Goal: Answer question/provide support

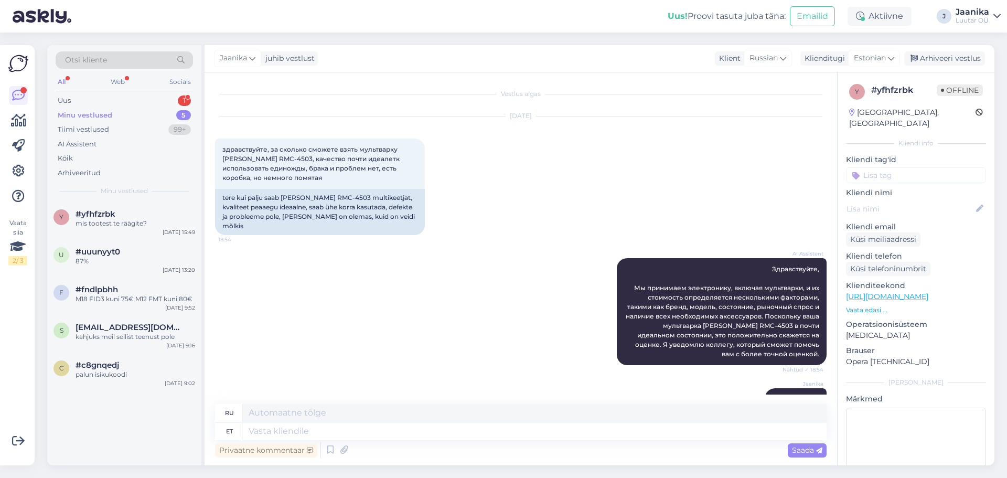
scroll to position [914, 0]
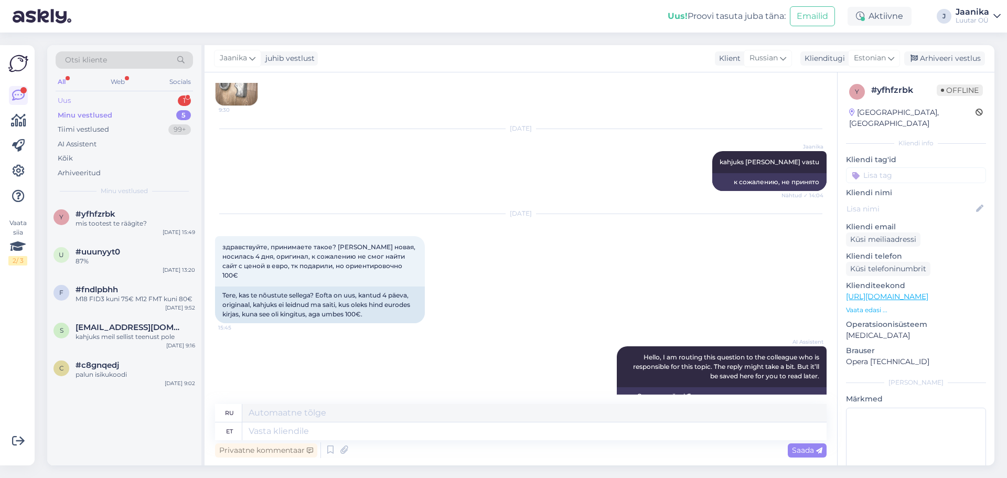
click at [80, 102] on div "Uus 1" at bounding box center [124, 100] width 137 height 15
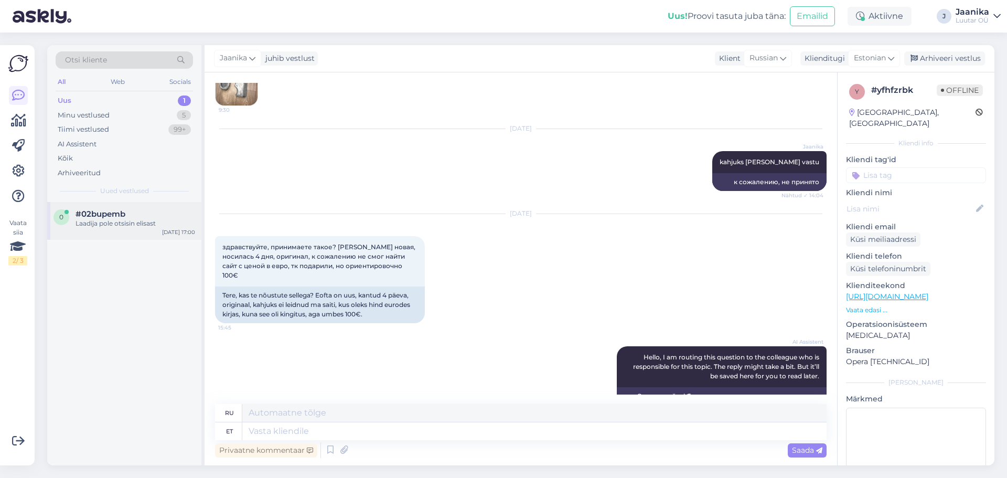
click at [108, 222] on div "Laadija pole otsisin elisast" at bounding box center [136, 223] width 120 height 9
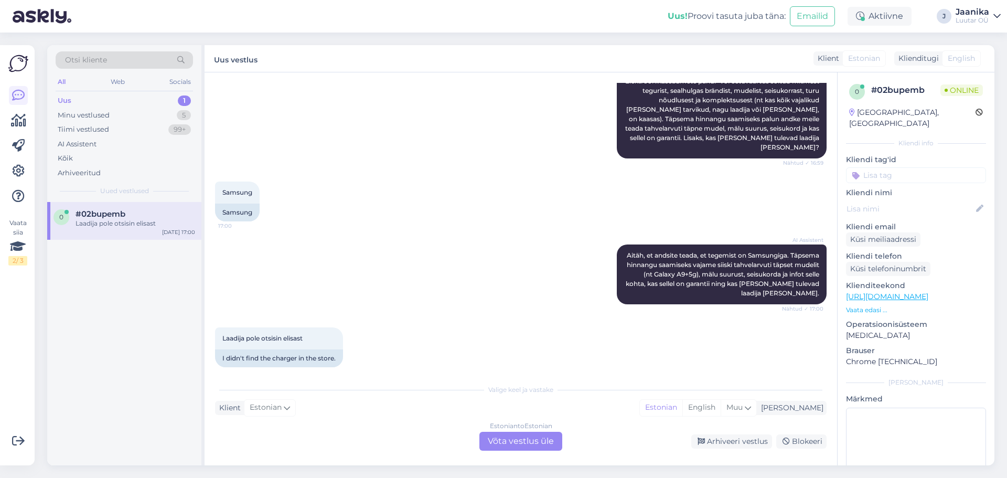
click at [514, 441] on div "Estonian to Estonian Võta vestlus üle" at bounding box center [521, 441] width 83 height 19
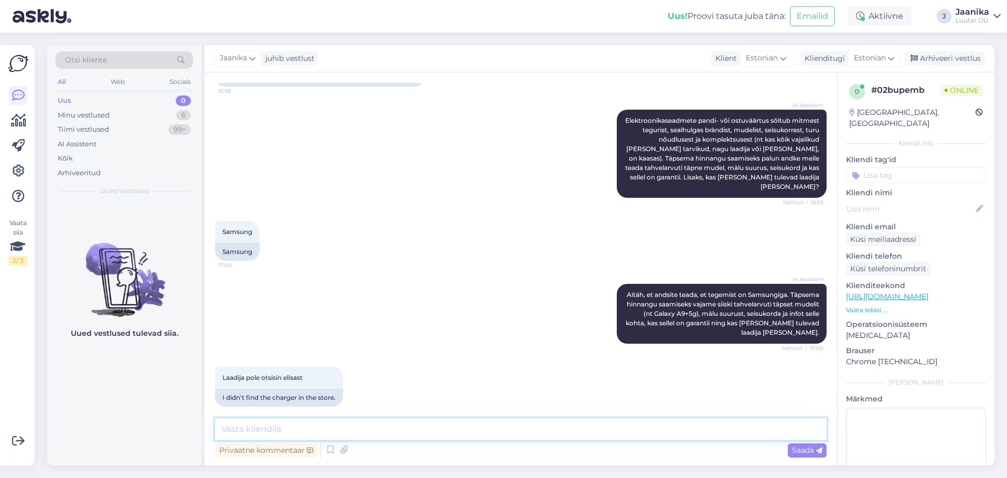
click at [315, 433] on textarea at bounding box center [521, 429] width 612 height 22
type textarea "Tere!"
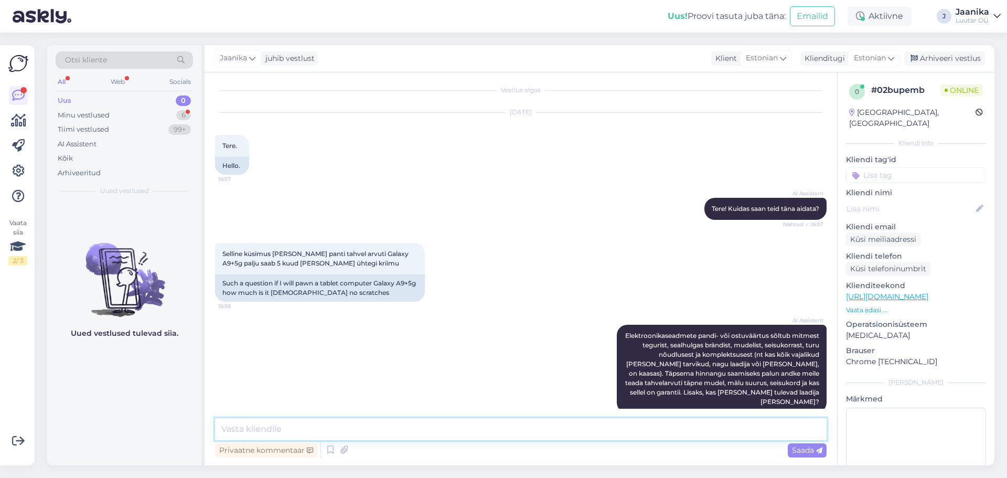
scroll to position [0, 0]
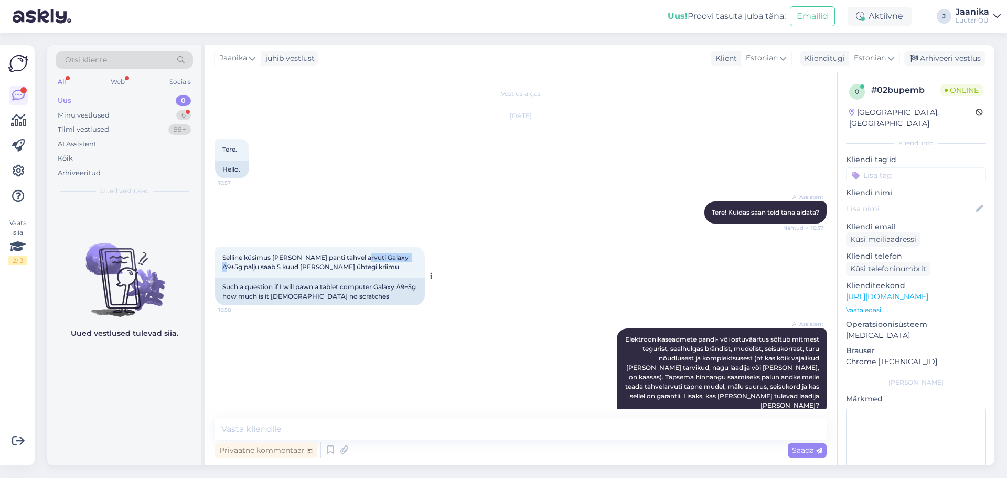
drag, startPoint x: 360, startPoint y: 257, endPoint x: 416, endPoint y: 254, distance: 55.7
click at [416, 254] on div "Selline küsimus [PERSON_NAME] panti tahvel arvuti Galaxy A9+5g palju saab 5 kuu…" at bounding box center [320, 262] width 210 height 31
copy span "Galaxy A9+5g"
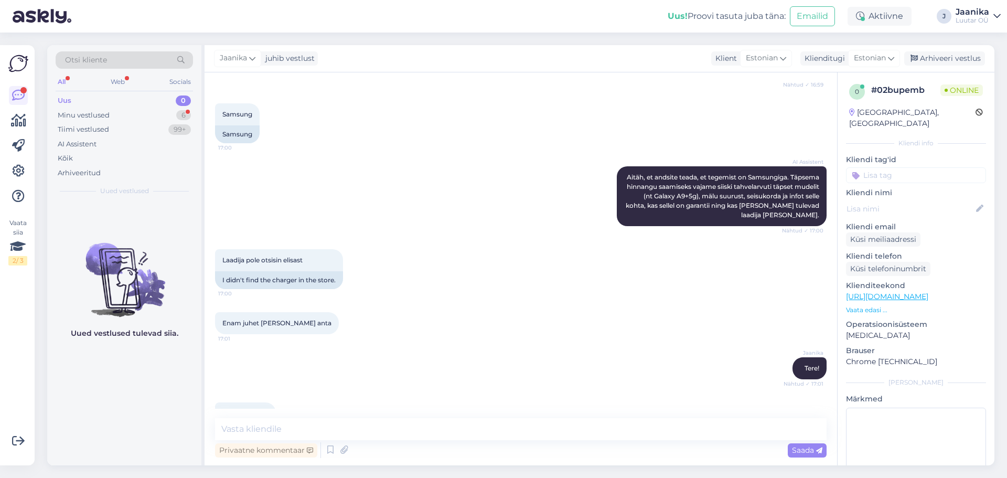
scroll to position [354, 0]
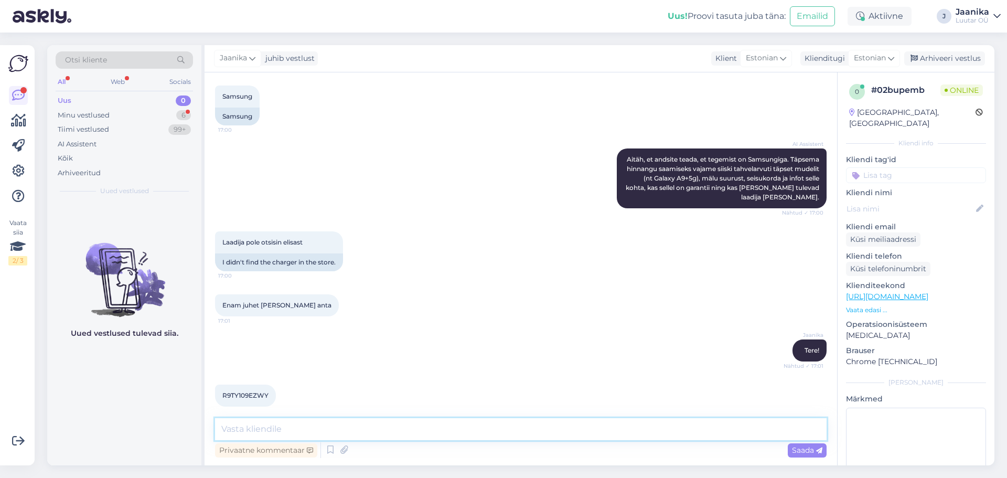
click at [289, 425] on textarea at bounding box center [521, 429] width 612 height 22
type textarea "uurin"
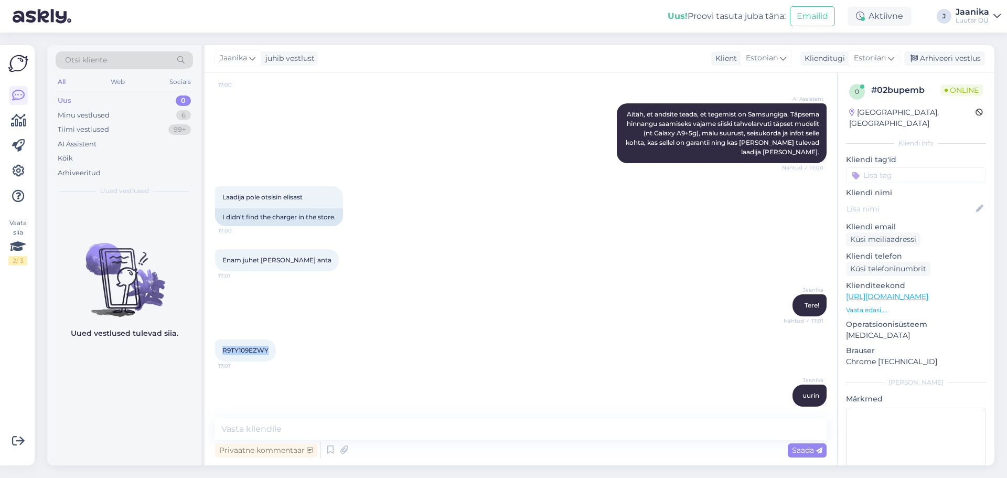
drag, startPoint x: 223, startPoint y: 336, endPoint x: 275, endPoint y: 341, distance: 52.7
click at [270, 341] on div "R9TY109EZWY 17:01" at bounding box center [245, 350] width 61 height 22
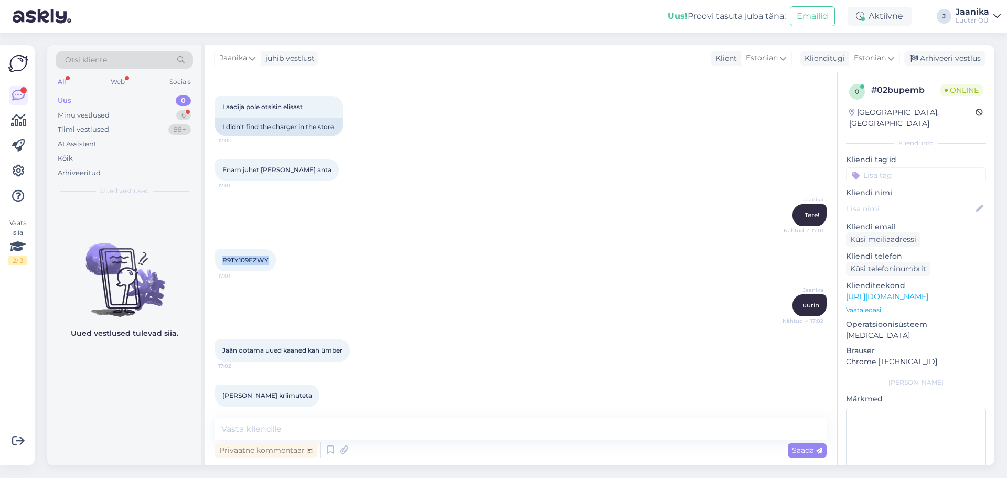
scroll to position [535, 0]
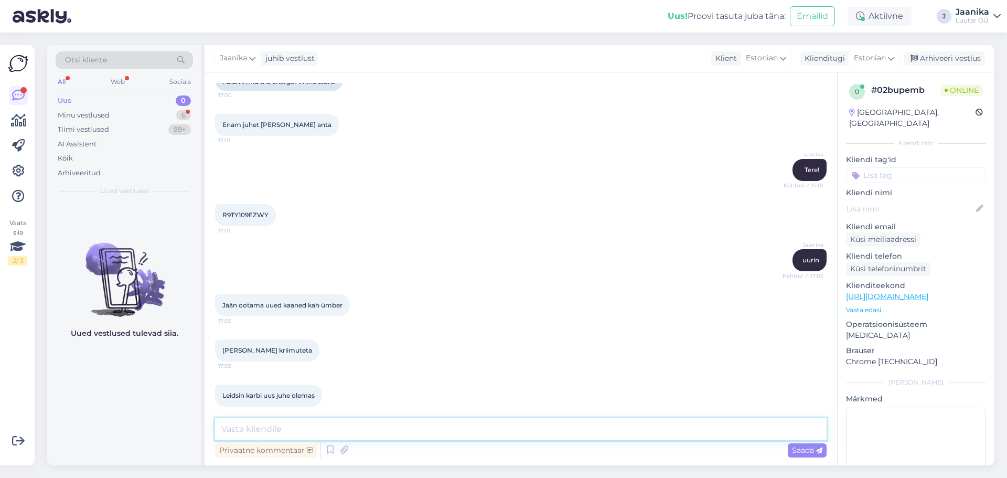
click at [322, 434] on textarea at bounding box center [521, 429] width 612 height 22
click at [85, 115] on div "Minu vestlused" at bounding box center [84, 115] width 52 height 10
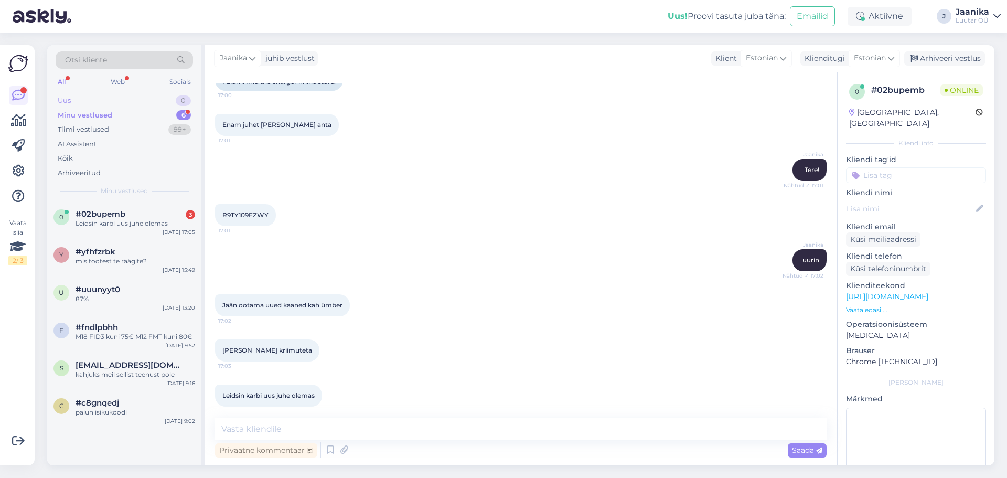
click at [71, 102] on div "Uus 0" at bounding box center [124, 100] width 137 height 15
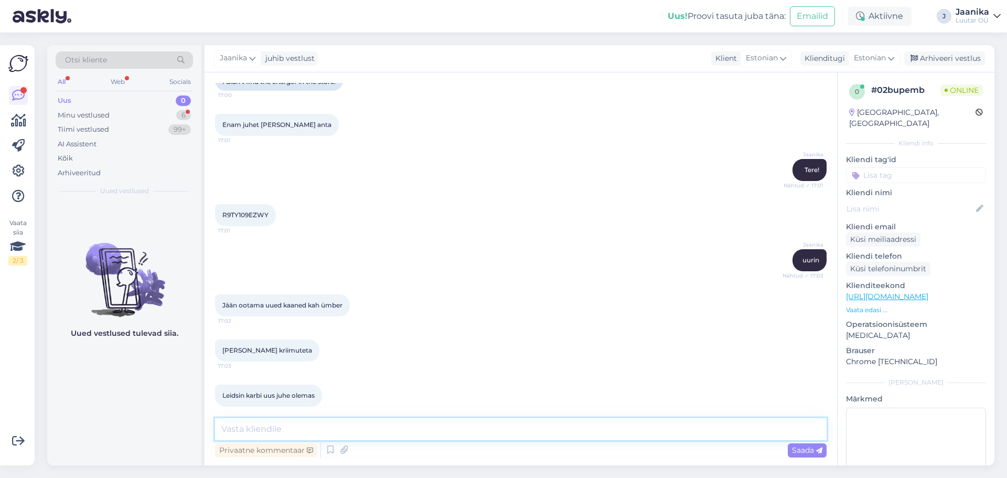
click at [349, 426] on textarea at bounding box center [521, 429] width 612 height 22
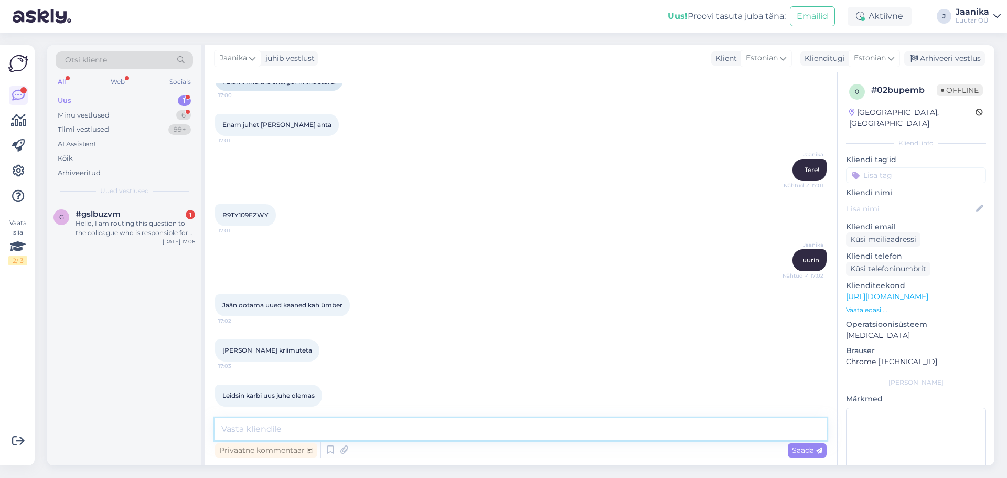
click at [392, 421] on textarea at bounding box center [521, 429] width 612 height 22
type textarea "kuni 70€€"
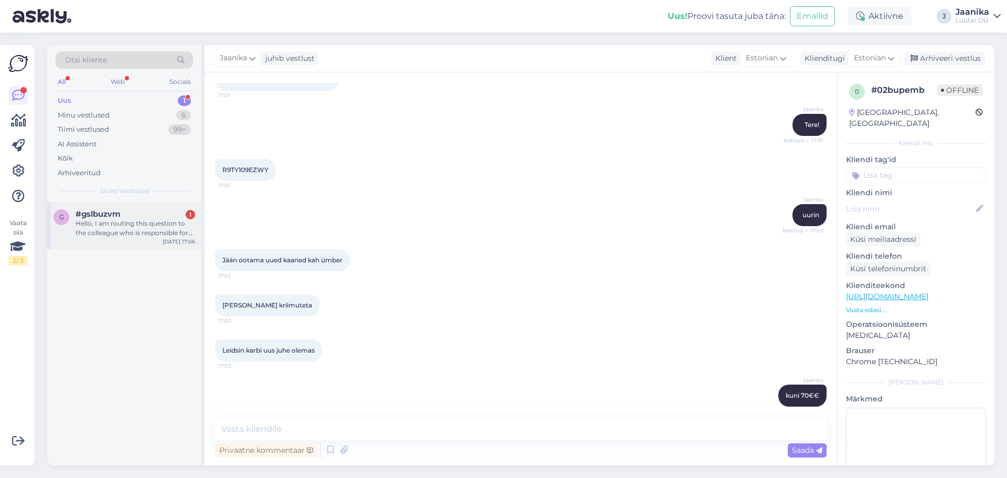
click at [130, 236] on div "Hello, I am routing this question to the colleague who is responsible for this …" at bounding box center [136, 228] width 120 height 19
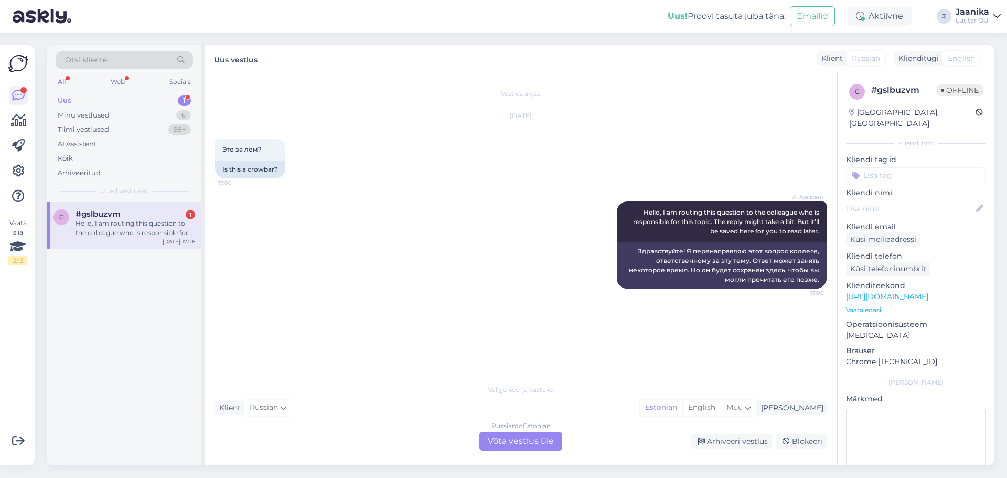
scroll to position [0, 0]
click at [512, 437] on div "Russian to Estonian Võta vestlus üle" at bounding box center [521, 441] width 83 height 19
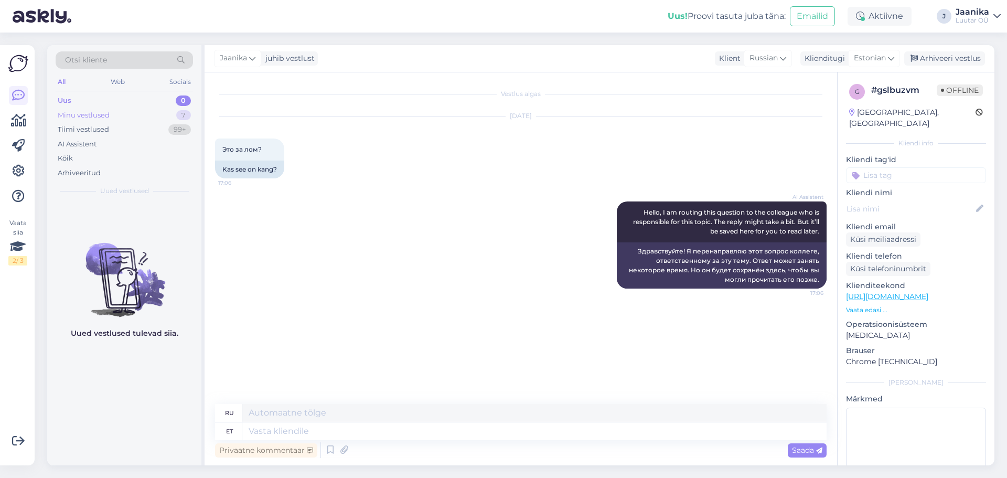
click at [91, 112] on div "Minu vestlused" at bounding box center [84, 115] width 52 height 10
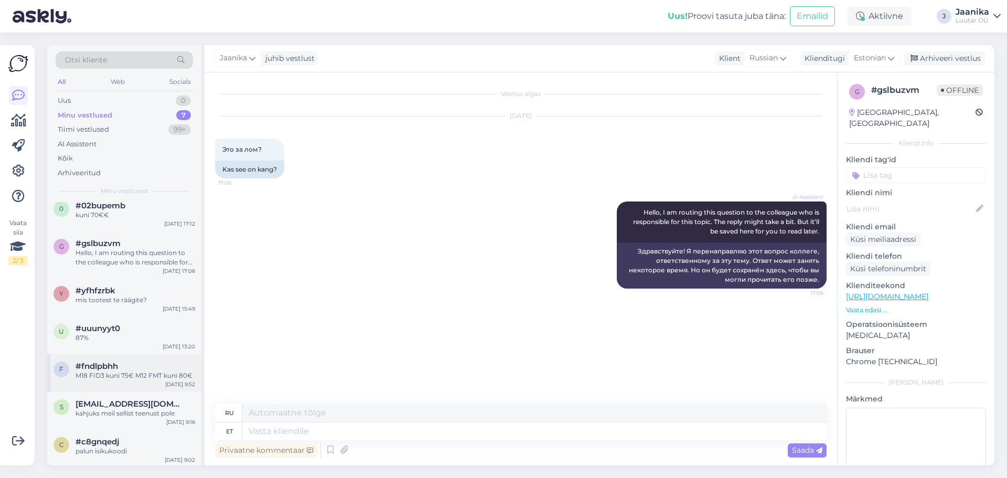
scroll to position [10, 0]
click at [125, 442] on div "#c8gnqedj" at bounding box center [136, 439] width 120 height 9
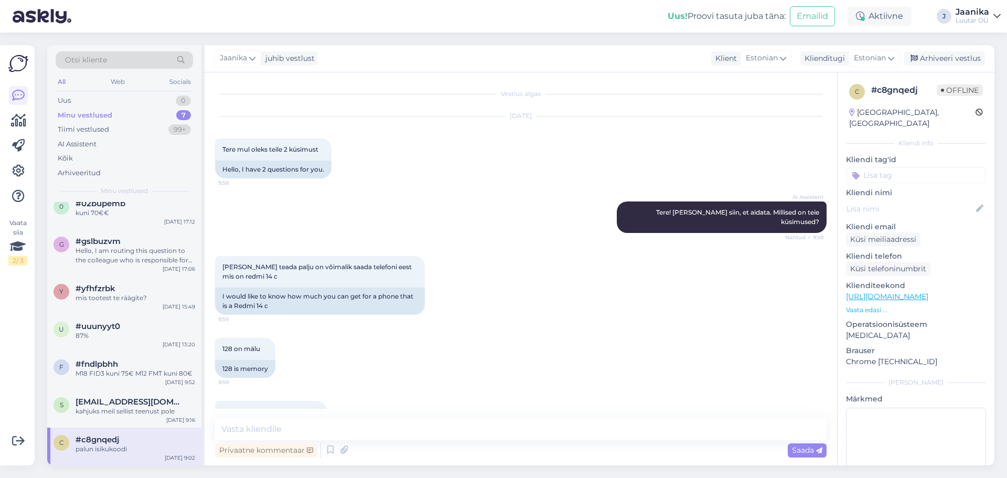
scroll to position [1667, 0]
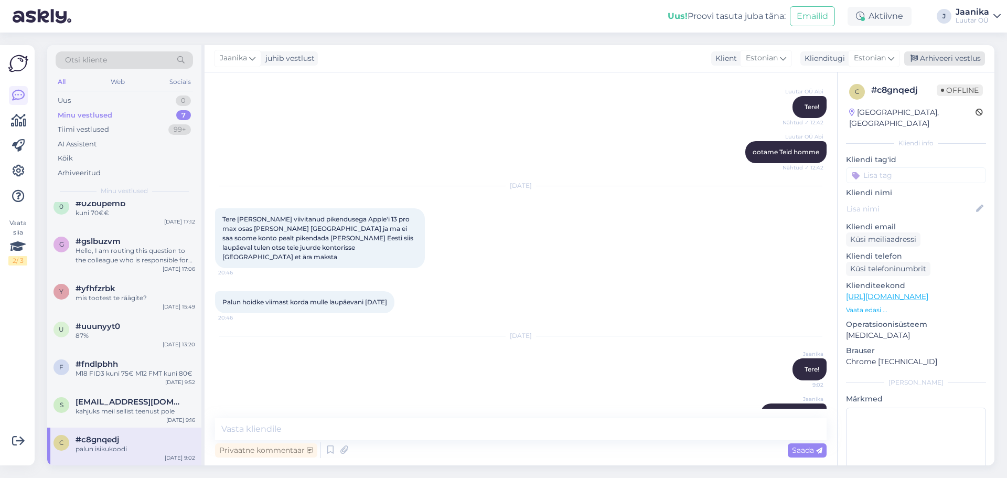
click at [943, 52] on div "Arhiveeri vestlus" at bounding box center [945, 58] width 81 height 14
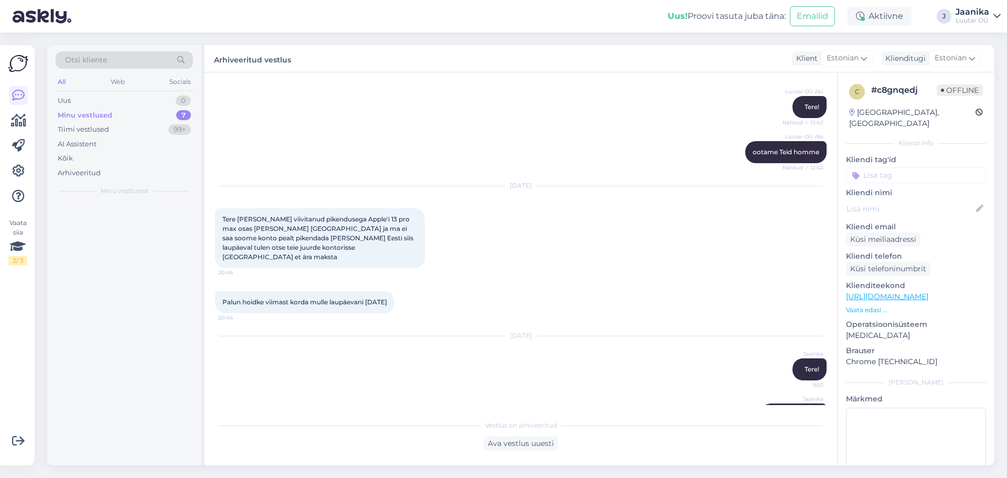
scroll to position [0, 0]
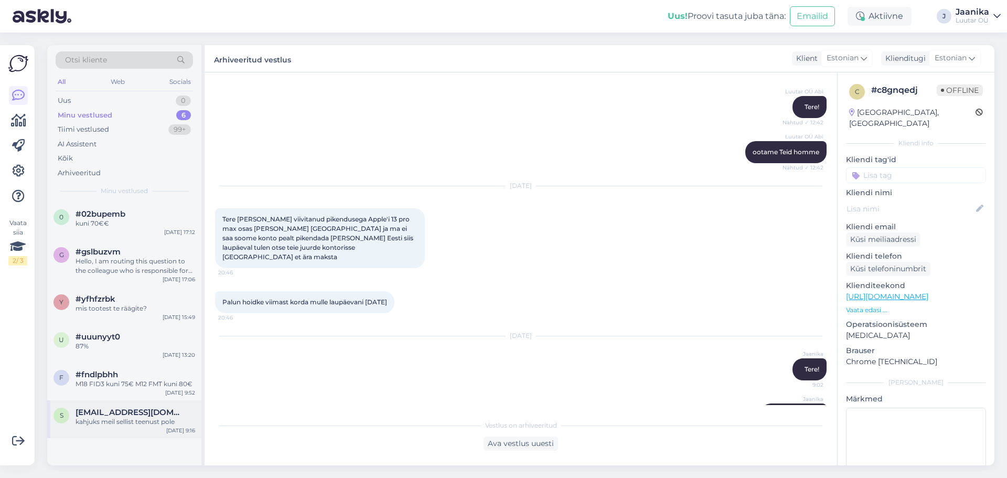
click at [150, 409] on span "[EMAIL_ADDRESS][DOMAIN_NAME]" at bounding box center [130, 412] width 109 height 9
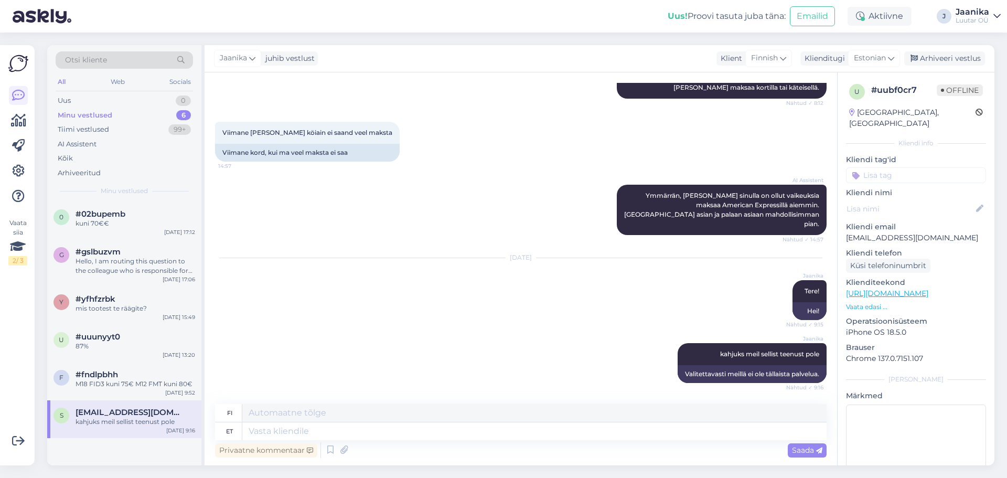
scroll to position [172, 0]
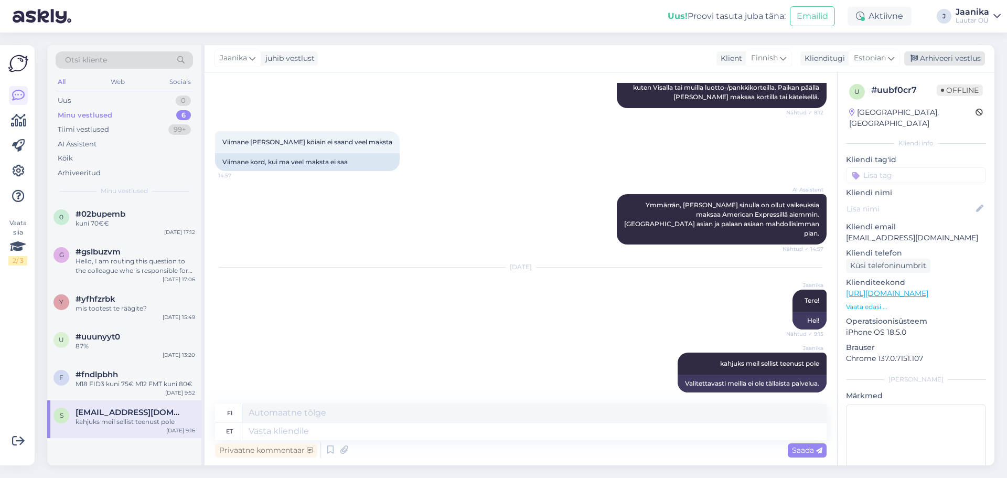
click at [931, 57] on div "Arhiveeri vestlus" at bounding box center [945, 58] width 81 height 14
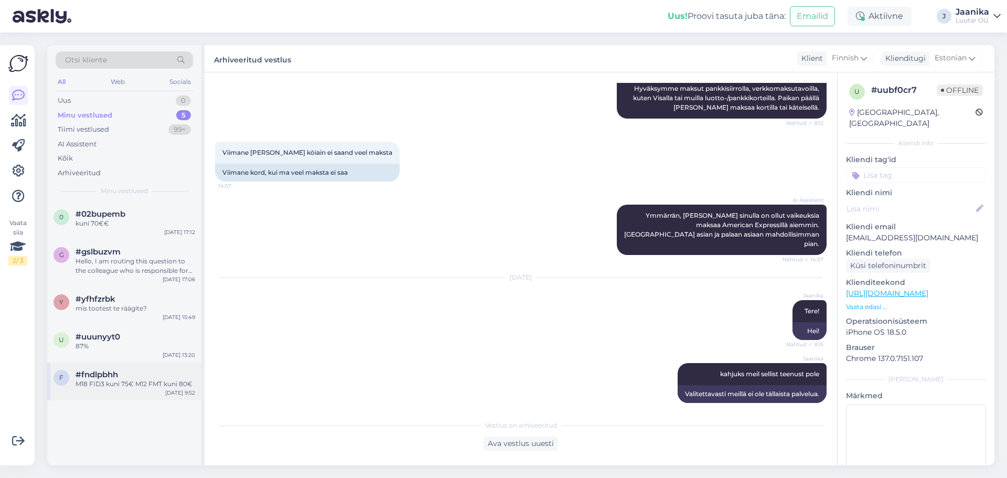
click at [151, 380] on div "M18 FID3 kuni 75€ M12 FMT kuni 80€" at bounding box center [136, 383] width 120 height 9
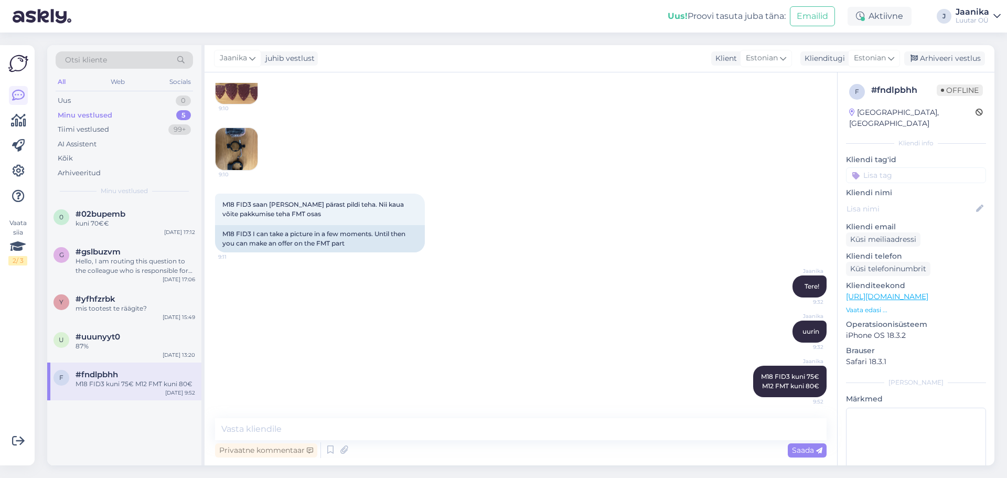
click at [927, 53] on div "Arhiveeri vestlus" at bounding box center [945, 58] width 81 height 14
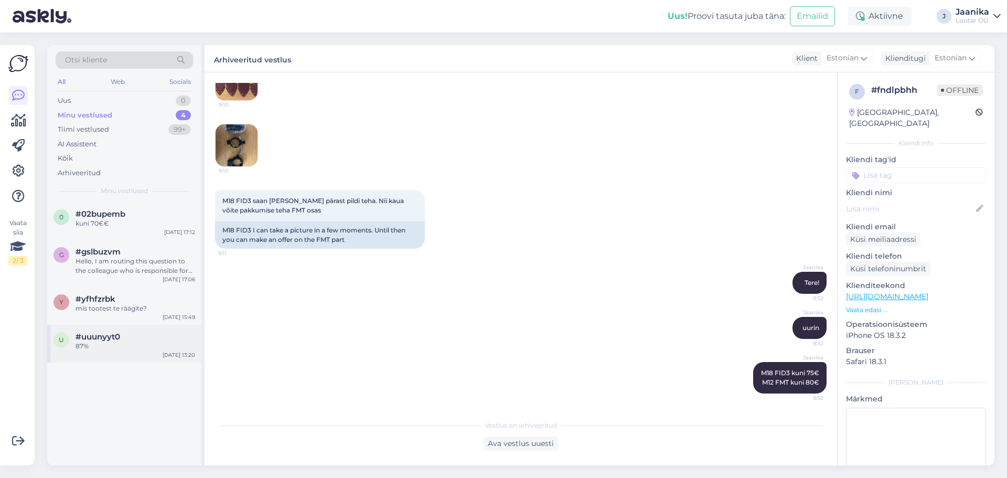
click at [129, 341] on div "#uuunyyt0" at bounding box center [136, 336] width 120 height 9
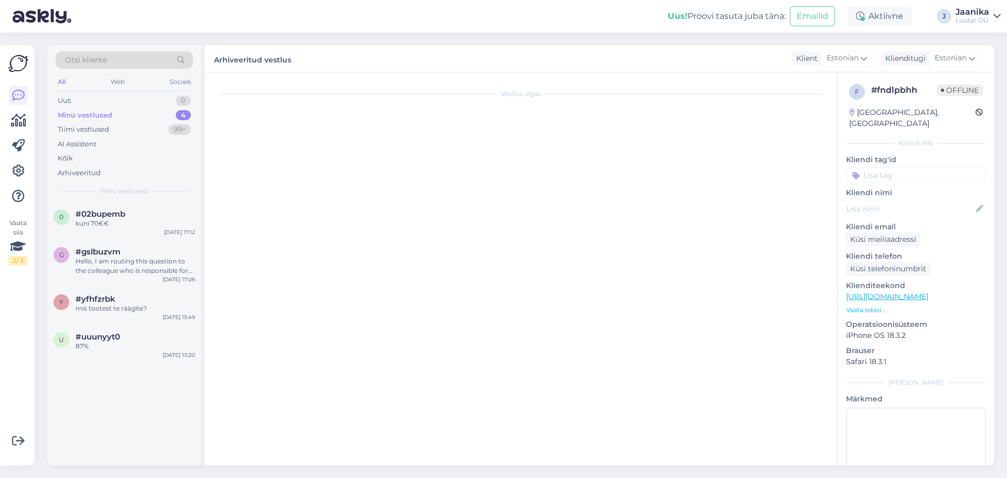
scroll to position [109, 0]
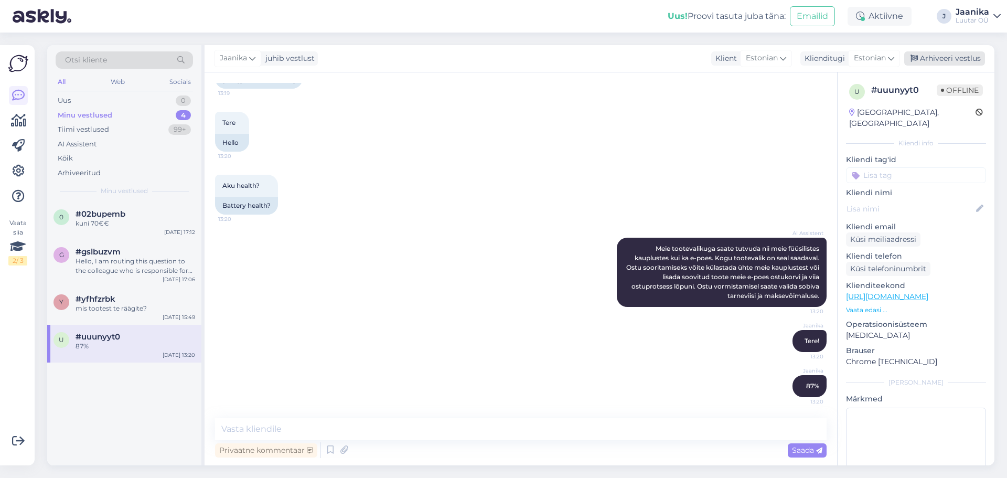
drag, startPoint x: 932, startPoint y: 54, endPoint x: 880, endPoint y: 75, distance: 56.3
click at [932, 55] on div "Arhiveeri vestlus" at bounding box center [945, 58] width 81 height 14
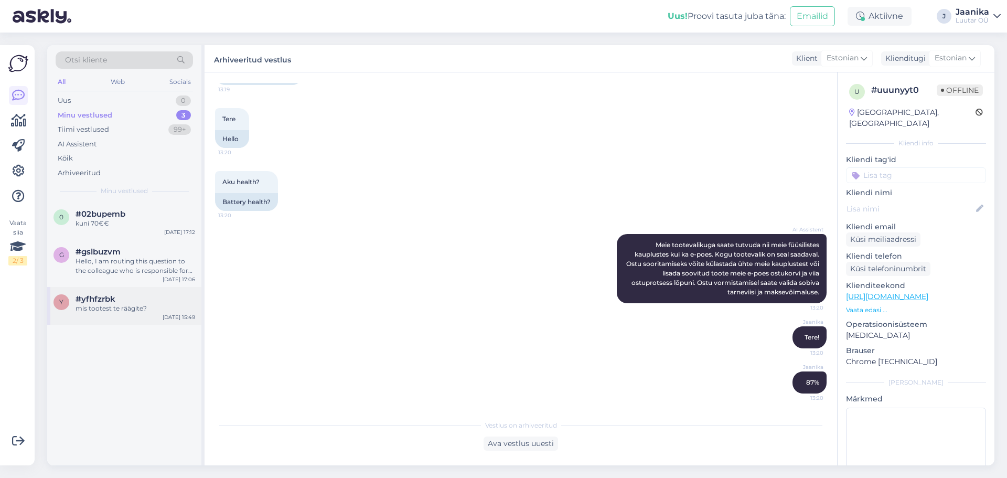
click at [142, 300] on div "#yfhfzrbk" at bounding box center [136, 298] width 120 height 9
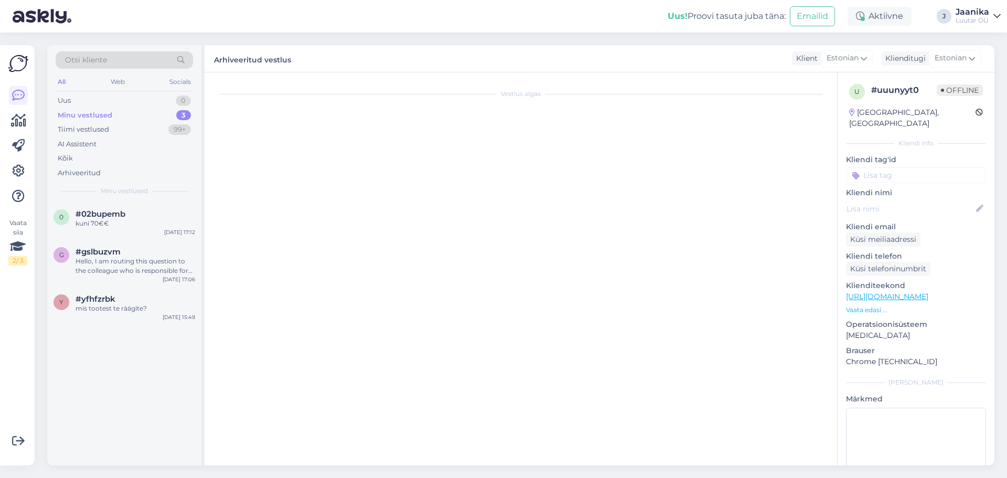
scroll to position [1071, 0]
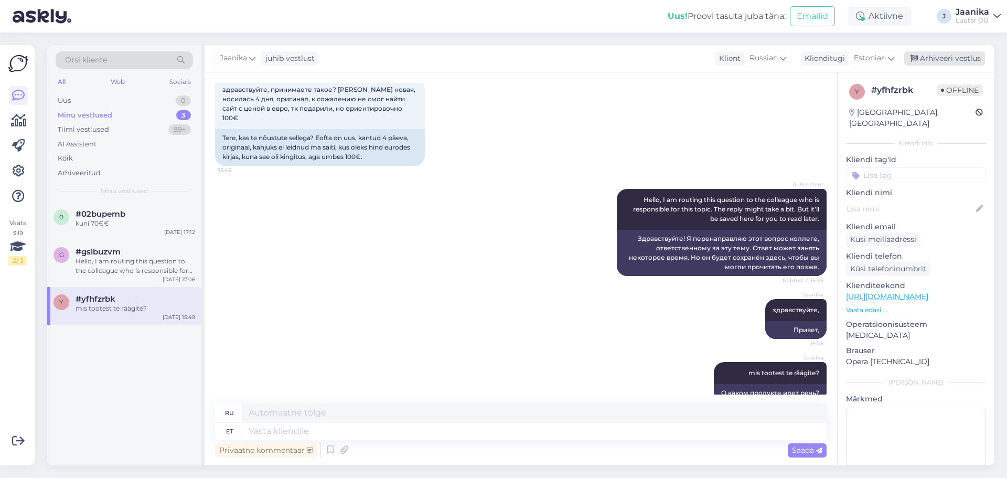
click at [934, 59] on div "Arhiveeri vestlus" at bounding box center [945, 58] width 81 height 14
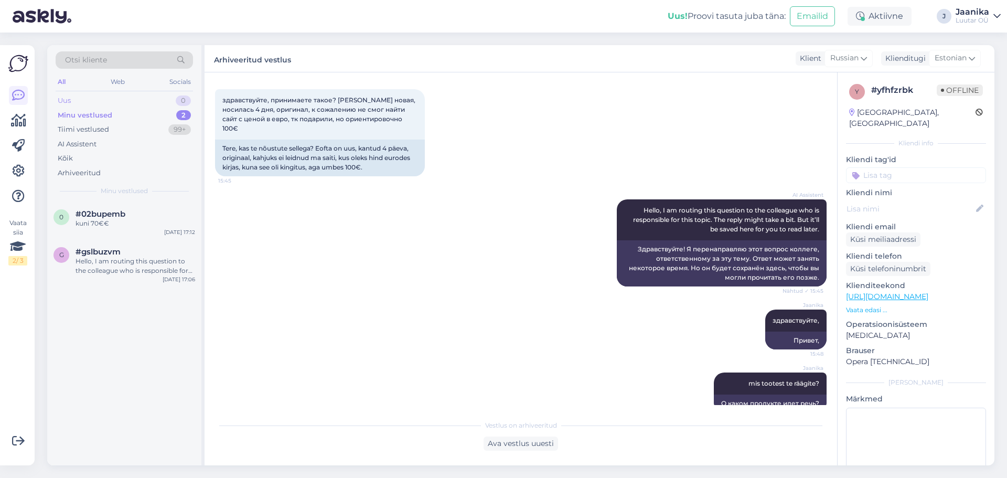
click at [87, 98] on div "Uus 0" at bounding box center [124, 100] width 137 height 15
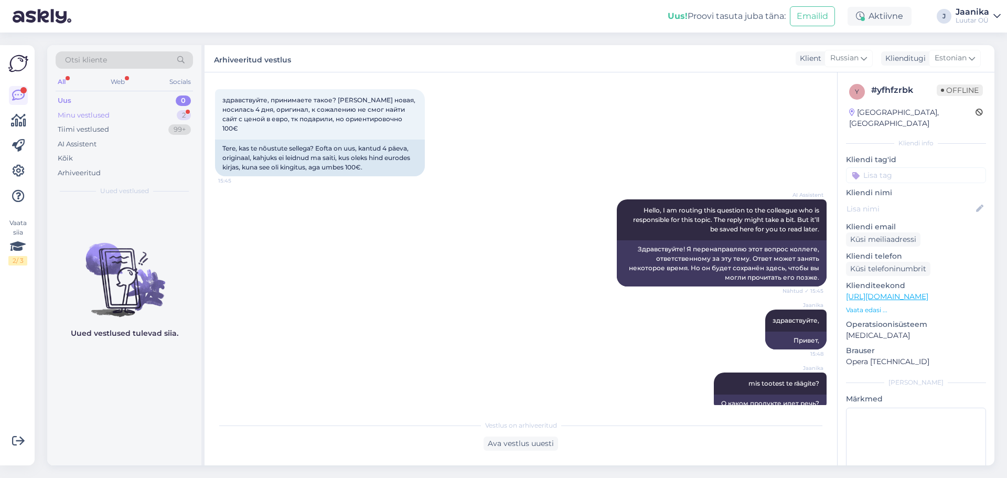
click at [104, 120] on div "Minu vestlused" at bounding box center [84, 115] width 52 height 10
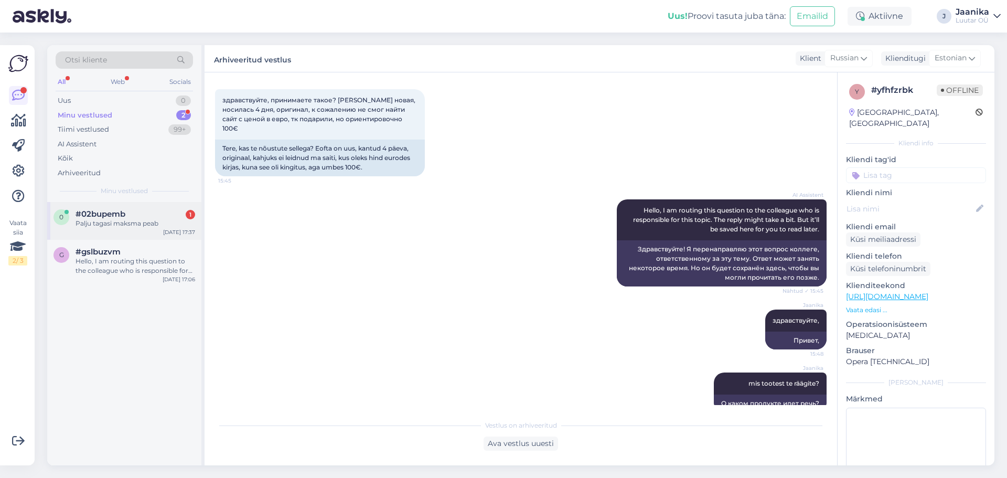
click at [122, 210] on span "#02bupemb" at bounding box center [101, 213] width 50 height 9
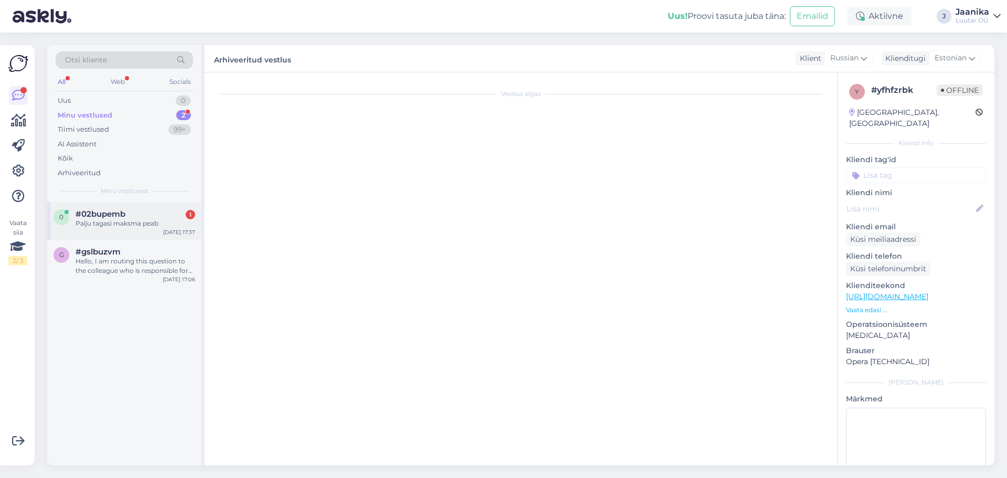
scroll to position [625, 0]
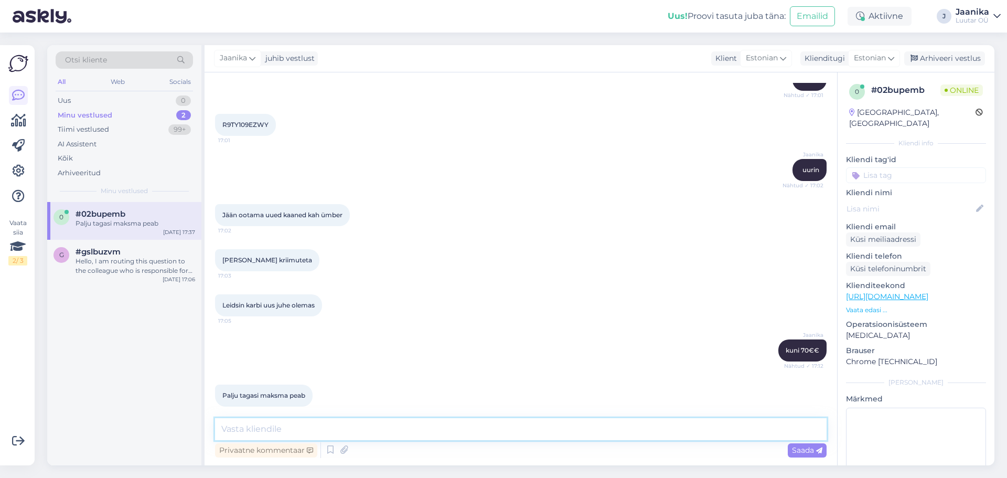
click at [329, 431] on textarea at bounding box center [521, 429] width 612 height 22
type textarea "oleneb kui pikaks ajaks ikka panete. meil päeva intress"
